Goal: Task Accomplishment & Management: Manage account settings

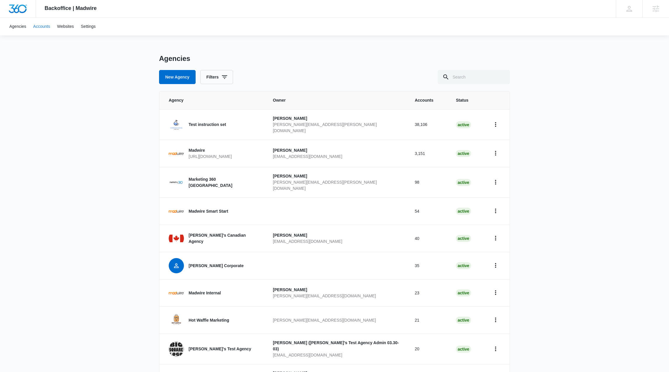
click at [44, 28] on link "Accounts" at bounding box center [42, 27] width 24 height 18
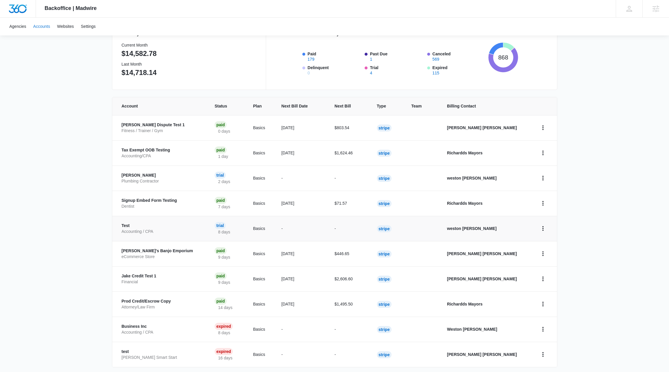
scroll to position [95, 0]
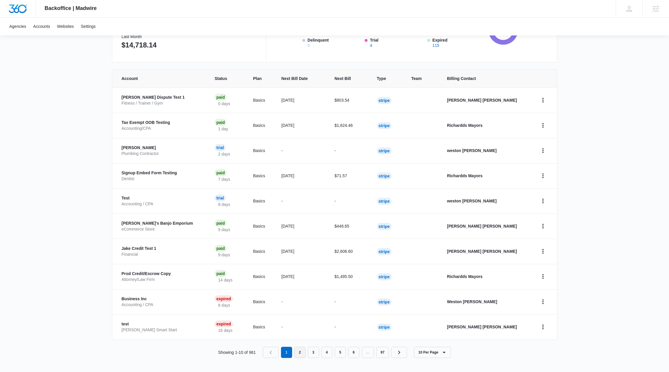
click at [299, 350] on link "2" at bounding box center [300, 351] width 11 height 11
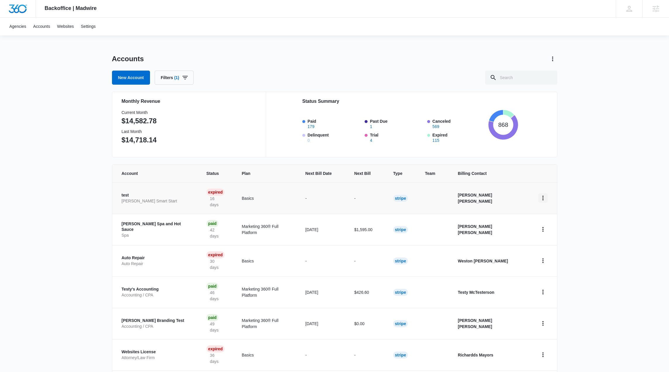
click at [545, 194] on icon "home" at bounding box center [543, 197] width 7 height 7
click at [555, 219] on div "Update Status" at bounding box center [561, 220] width 31 height 4
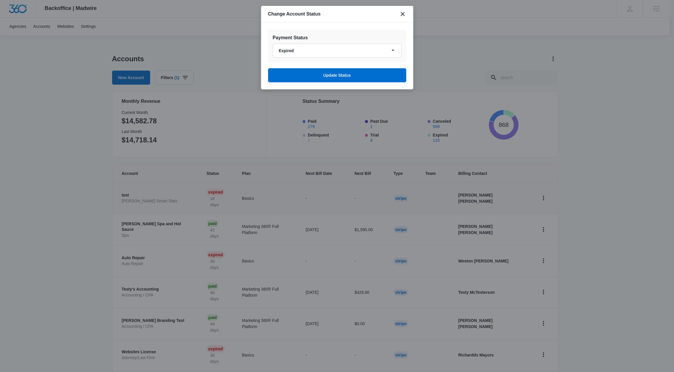
click at [309, 202] on div at bounding box center [337, 186] width 674 height 372
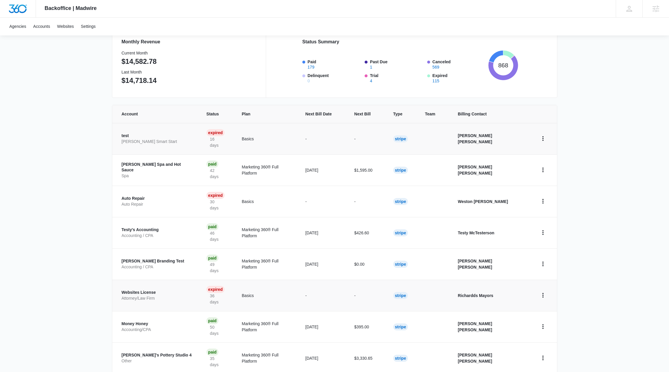
scroll to position [95, 0]
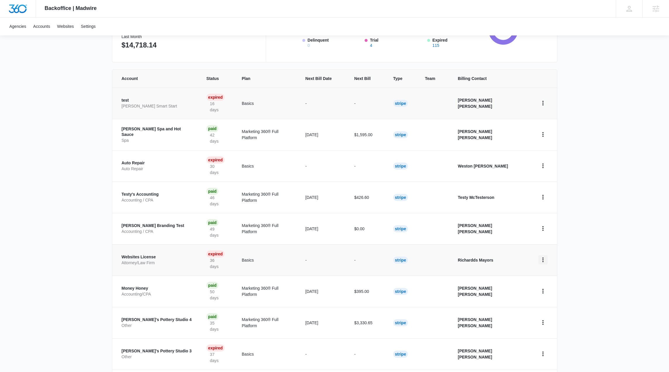
click at [544, 256] on icon "home" at bounding box center [543, 259] width 7 height 7
click at [557, 250] on div "Update Status" at bounding box center [561, 251] width 31 height 4
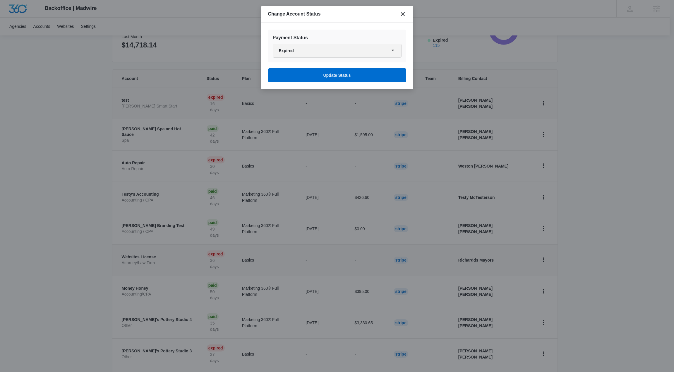
click at [320, 51] on button "Expired" at bounding box center [337, 51] width 129 height 14
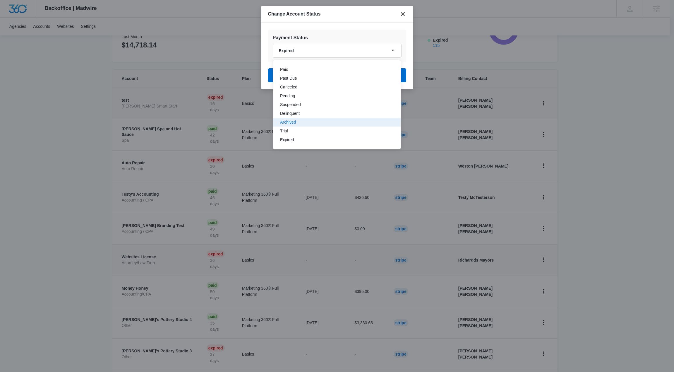
click at [290, 123] on div "Archived" at bounding box center [333, 122] width 106 height 4
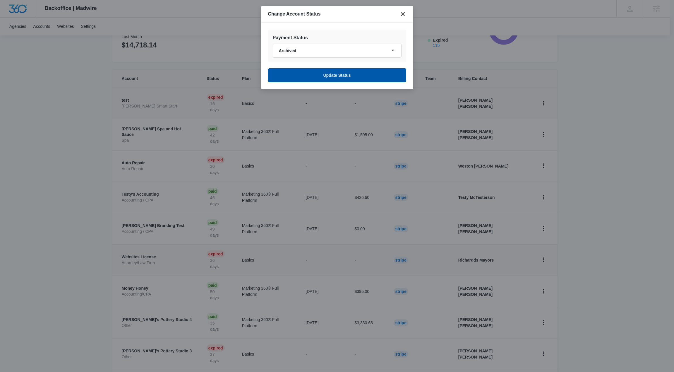
click at [340, 71] on button "Update Status" at bounding box center [337, 75] width 138 height 14
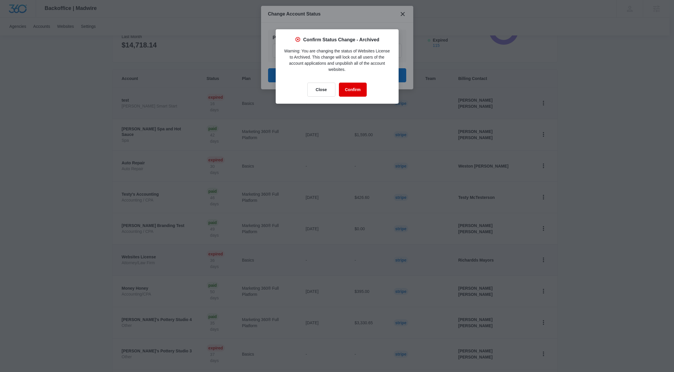
click at [348, 89] on button "Confirm" at bounding box center [353, 89] width 28 height 14
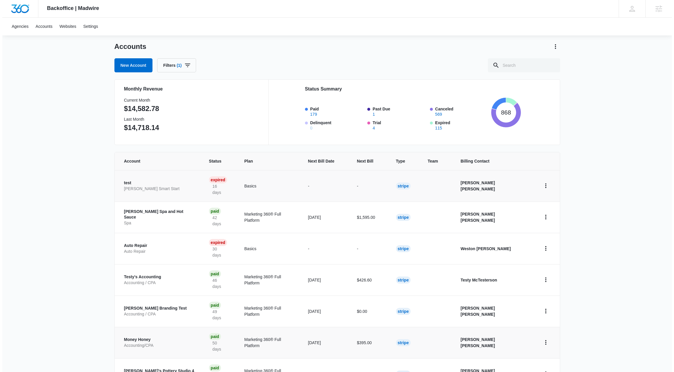
scroll to position [0, 0]
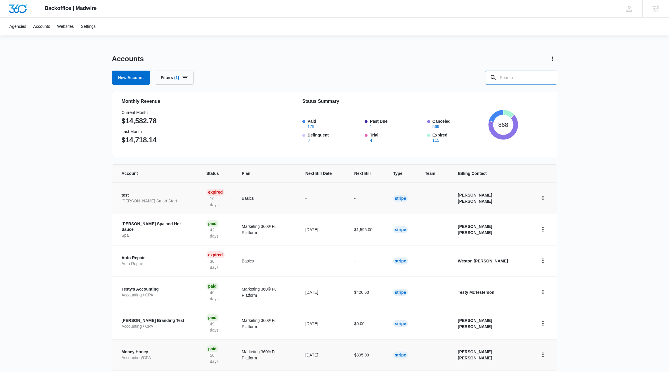
click at [515, 77] on input "text" at bounding box center [521, 78] width 72 height 14
type input "website license"
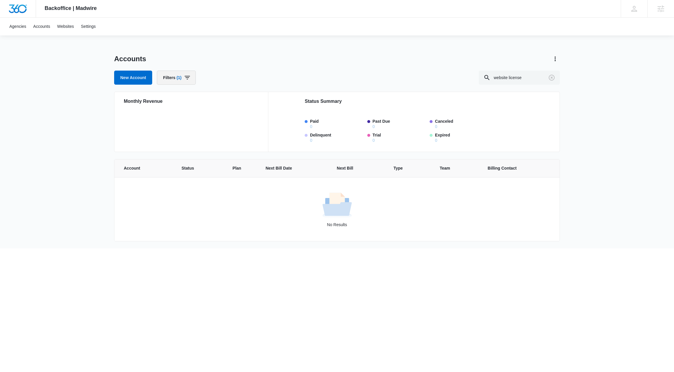
click at [181, 82] on button "Filters (1)" at bounding box center [176, 78] width 39 height 14
click at [197, 129] on icon "Clear" at bounding box center [196, 130] width 4 height 4
click at [200, 114] on div "Billing Status" at bounding box center [198, 113] width 67 height 9
click at [189, 114] on p "Billing Status" at bounding box center [177, 114] width 24 height 6
click at [227, 115] on icon "Show Billing Status filters" at bounding box center [227, 114] width 1 height 3
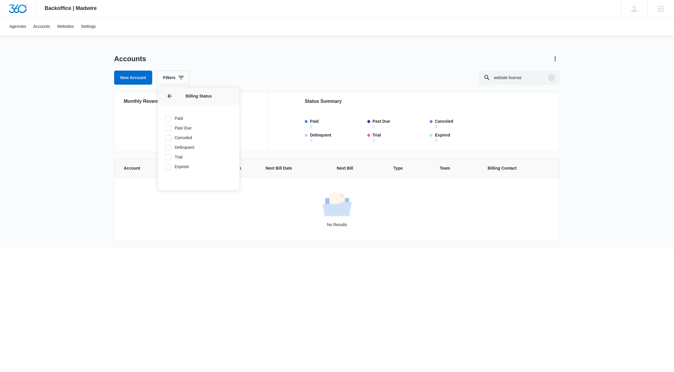
click at [254, 79] on div "New Account Filters Agency Billing Status Billing Status Paid Past Due Canceled…" at bounding box center [337, 78] width 446 height 14
click at [40, 27] on link "Accounts" at bounding box center [42, 27] width 24 height 18
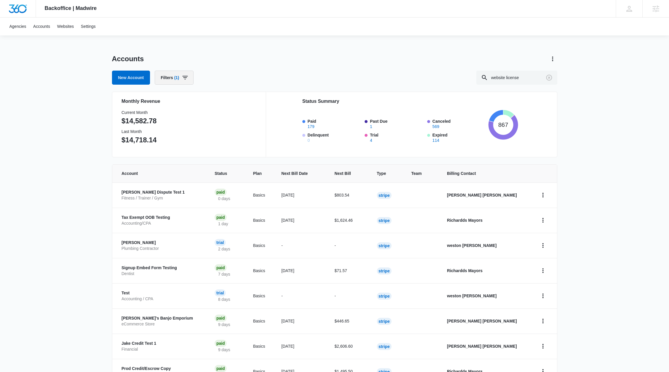
click at [181, 82] on button "Filters (1)" at bounding box center [174, 78] width 39 height 14
click at [180, 103] on div "Agency" at bounding box center [196, 98] width 67 height 9
click at [179, 100] on div "Agency" at bounding box center [196, 98] width 67 height 9
click at [220, 100] on div "Agency" at bounding box center [196, 98] width 67 height 9
click at [225, 99] on icon "Show Agency filters" at bounding box center [225, 98] width 1 height 3
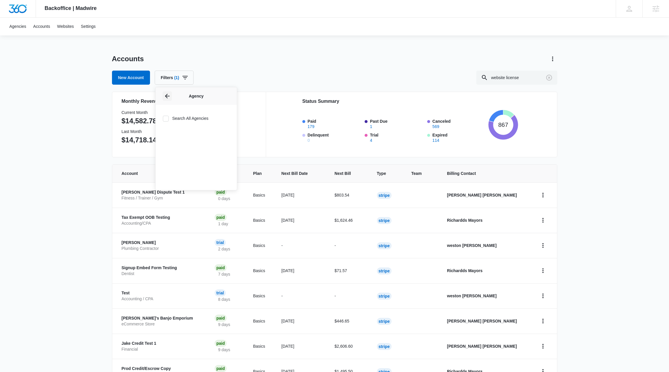
click at [168, 95] on icon "Back" at bounding box center [167, 95] width 7 height 7
click at [335, 65] on div "Accounts New Account Filters (1) website license" at bounding box center [335, 69] width 446 height 30
click at [557, 58] on button "Actions" at bounding box center [552, 58] width 9 height 9
click at [560, 73] on link "View Archived Accounts" at bounding box center [577, 75] width 43 height 5
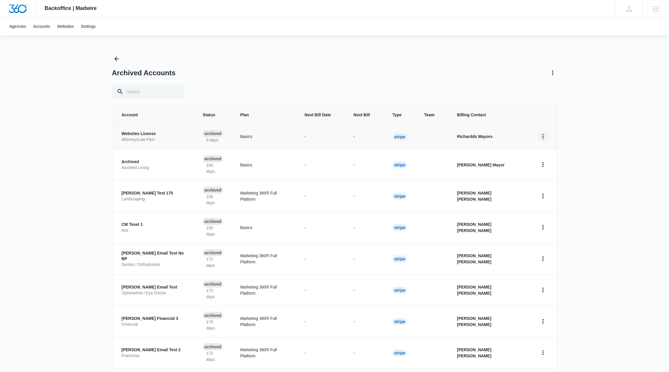
click at [540, 137] on icon "home" at bounding box center [543, 136] width 7 height 7
click at [561, 160] on div "Update Status" at bounding box center [561, 161] width 31 height 4
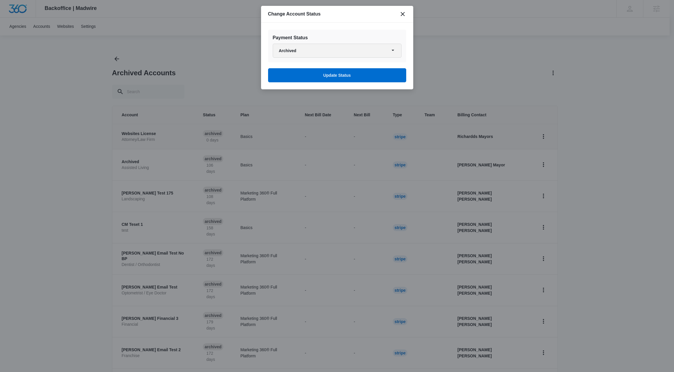
click at [321, 51] on button "Archived" at bounding box center [337, 51] width 129 height 14
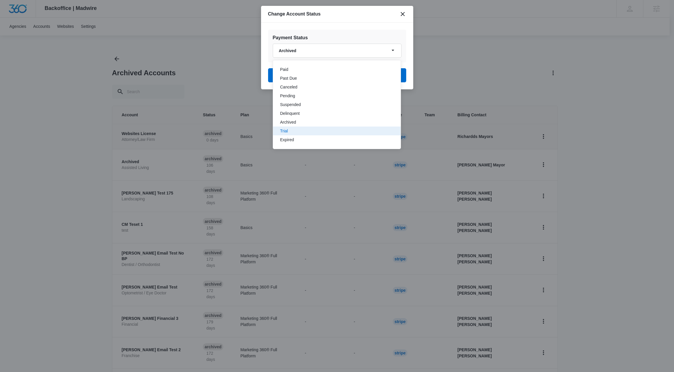
click at [293, 132] on div "Trial" at bounding box center [333, 131] width 106 height 4
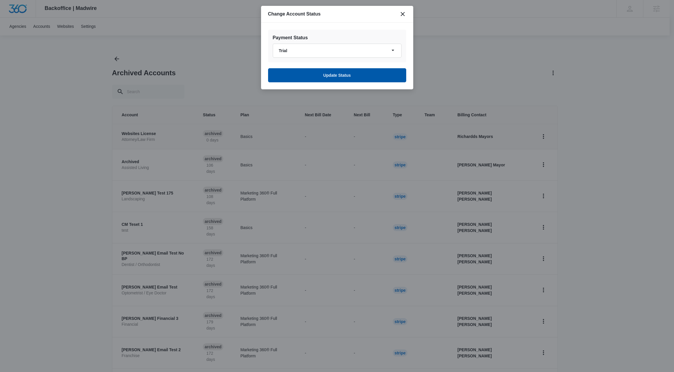
click at [303, 72] on button "Update Status" at bounding box center [337, 75] width 138 height 14
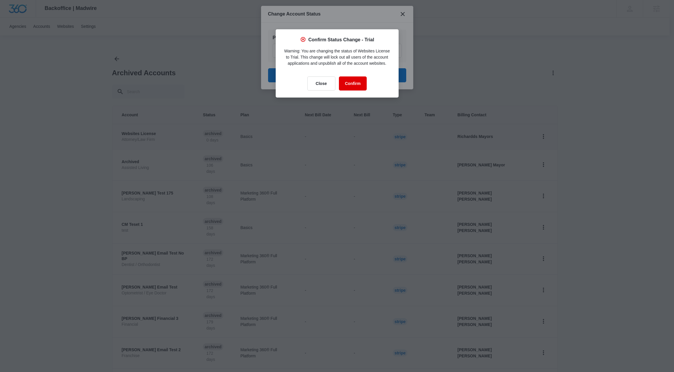
click at [350, 90] on button "Confirm" at bounding box center [353, 83] width 28 height 14
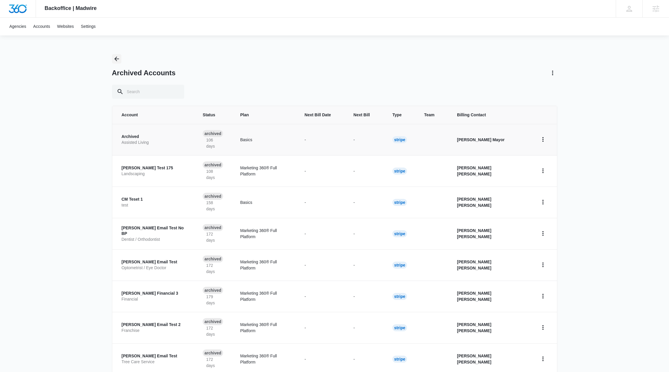
click at [118, 59] on icon "Back" at bounding box center [116, 58] width 5 height 5
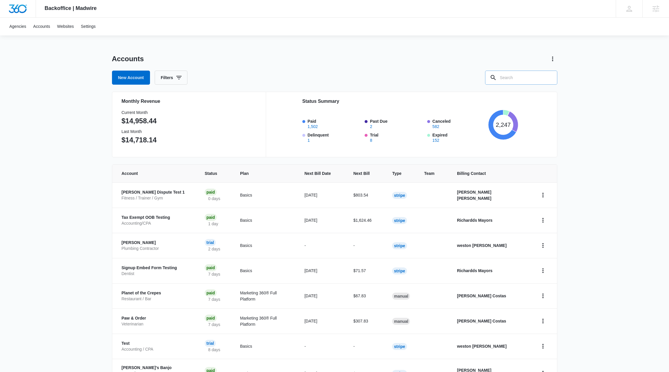
click at [508, 76] on input "text" at bounding box center [521, 78] width 72 height 14
type input "a"
type input "website license"
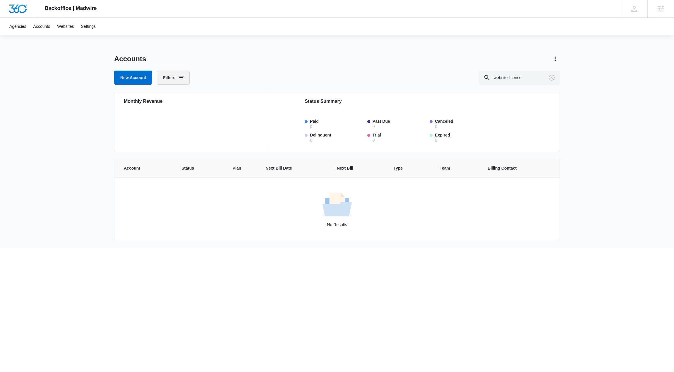
click at [181, 78] on icon "button" at bounding box center [180, 78] width 5 height 4
click at [343, 85] on div "Accounts New Account Filters website license Monthly Revenue Status Summary Pai…" at bounding box center [337, 151] width 446 height 194
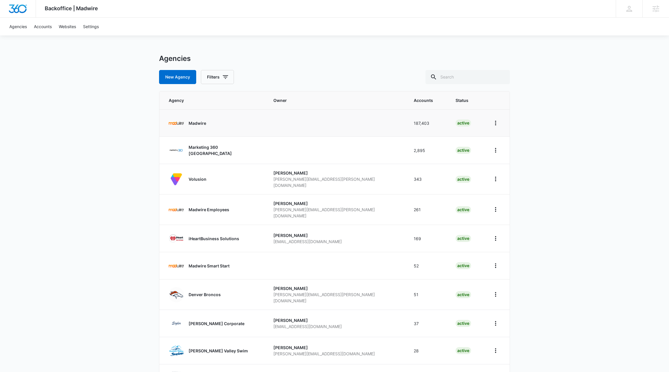
click at [187, 121] on link "Madwire" at bounding box center [214, 122] width 91 height 15
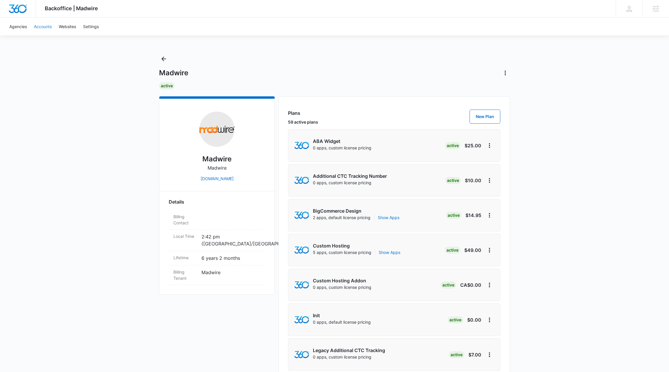
click at [50, 25] on link "Accounts" at bounding box center [42, 27] width 25 height 18
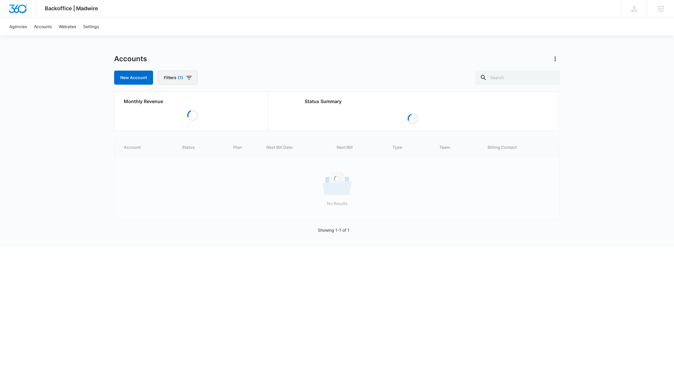
click at [178, 74] on button "Filters (1)" at bounding box center [178, 78] width 40 height 14
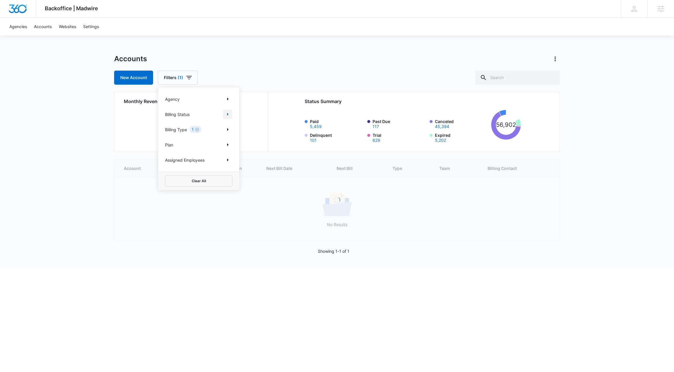
click at [231, 114] on icon "Show Billing Status filters" at bounding box center [227, 114] width 7 height 7
click at [292, 73] on div "New Account Filters (1) Agency Billing Status Billing Status Paid Past Due Canc…" at bounding box center [337, 78] width 446 height 14
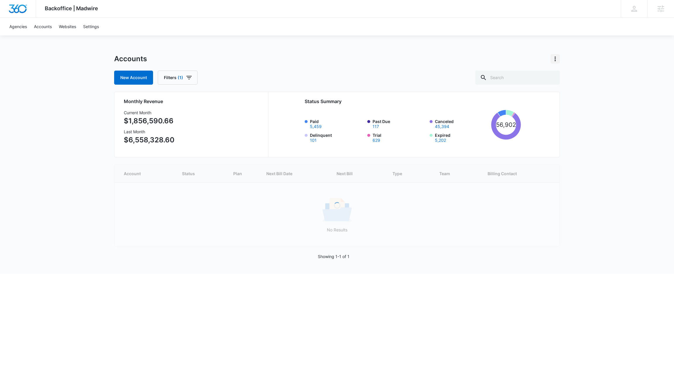
click at [552, 58] on icon "Actions" at bounding box center [554, 58] width 7 height 7
